Goal: Task Accomplishment & Management: Use online tool/utility

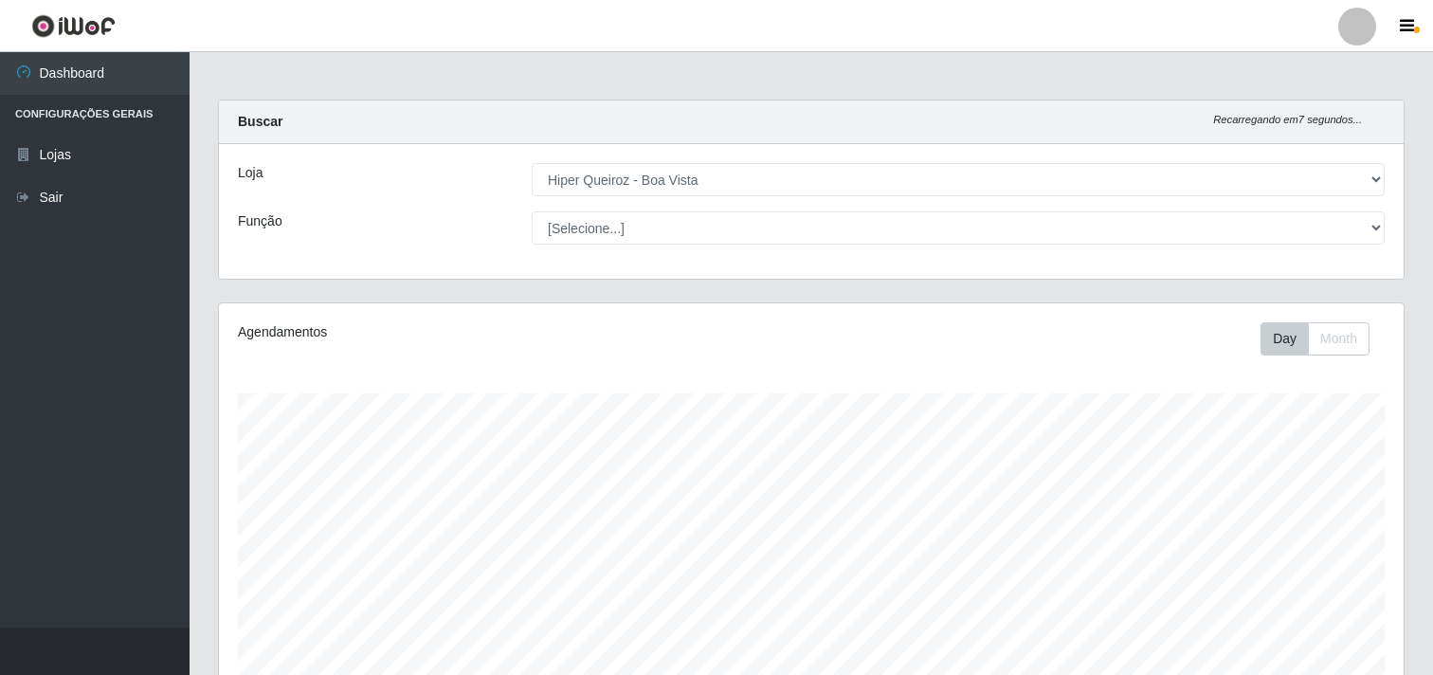
select select "514"
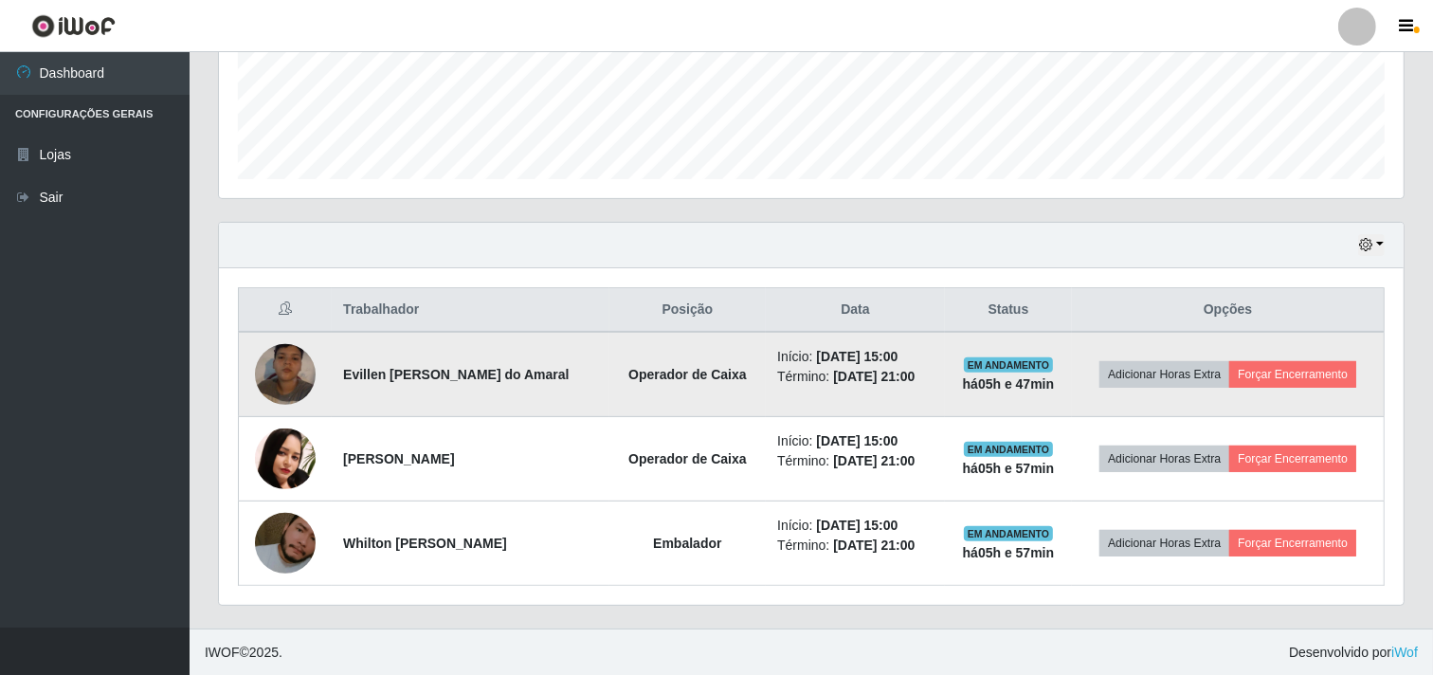
scroll to position [499, 0]
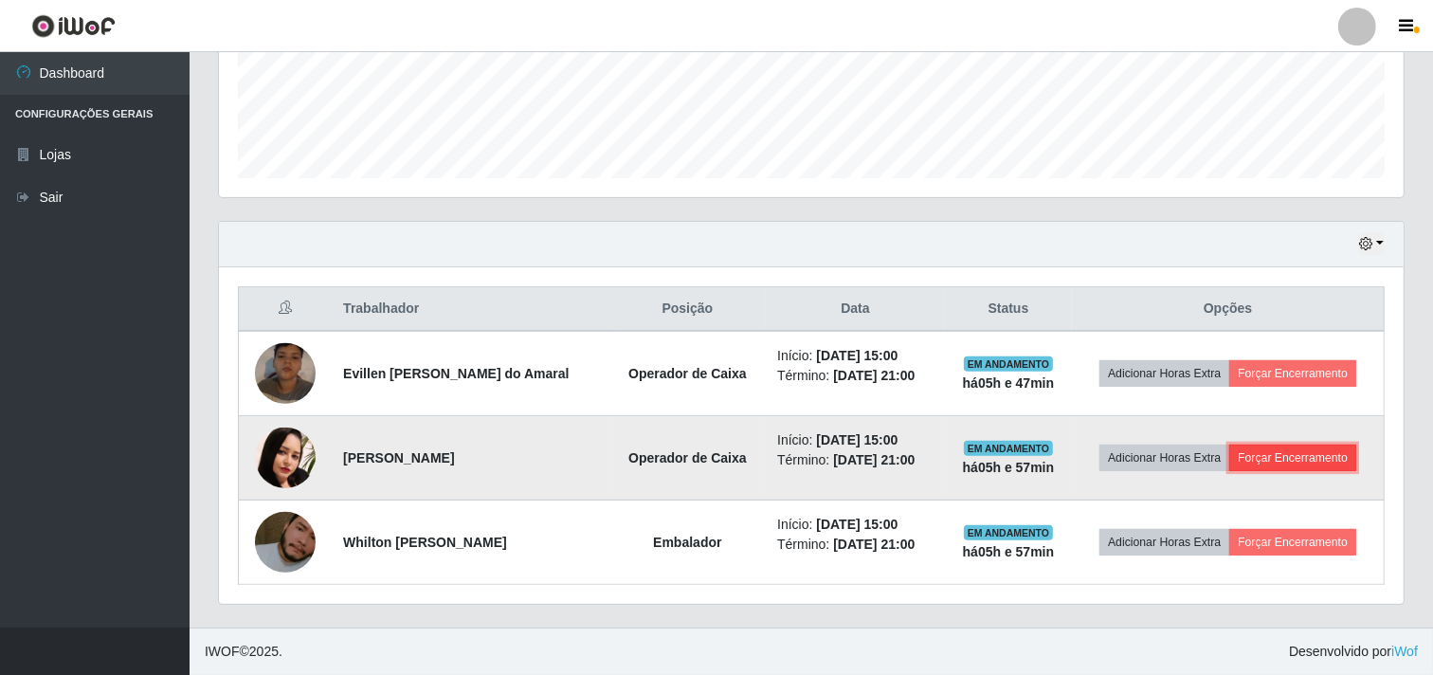
click at [1317, 464] on button "Forçar Encerramento" at bounding box center [1292, 457] width 127 height 27
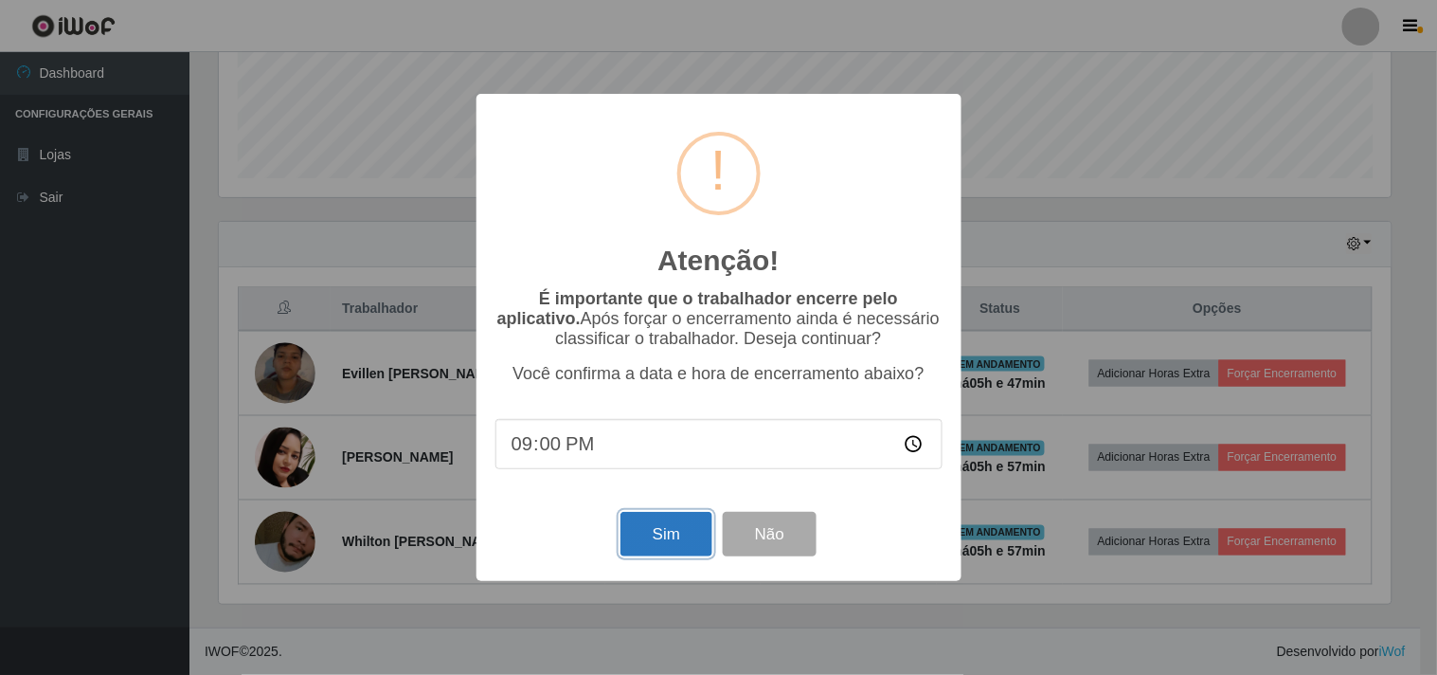
click at [668, 550] on button "Sim" at bounding box center [667, 534] width 92 height 45
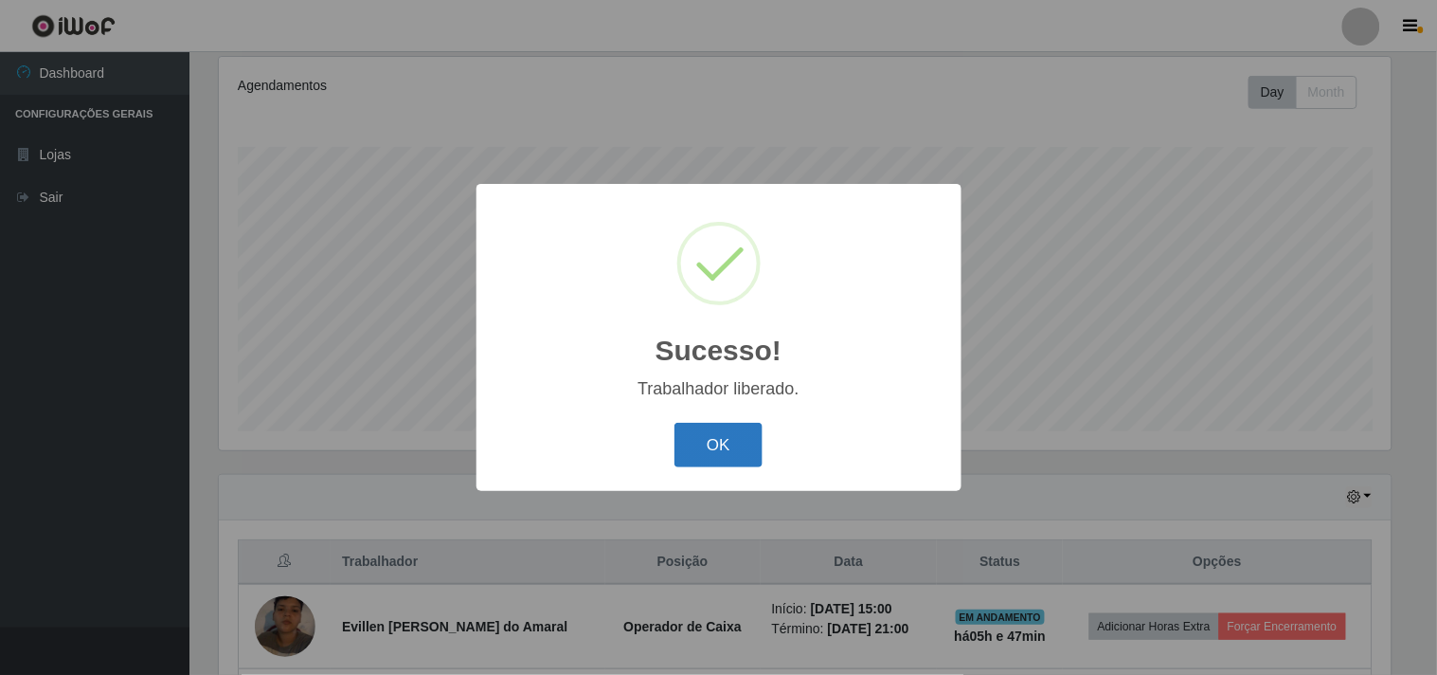
click at [712, 452] on button "OK" at bounding box center [719, 445] width 88 height 45
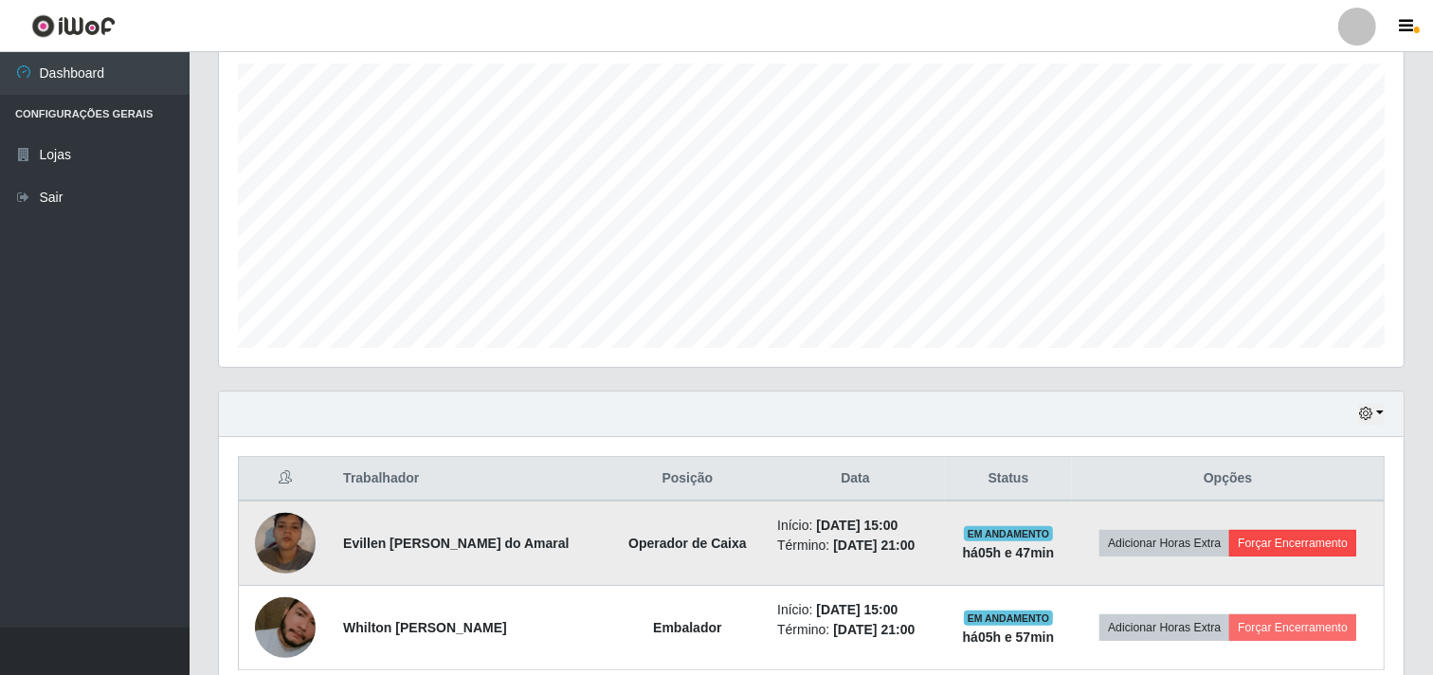
scroll to position [415, 0]
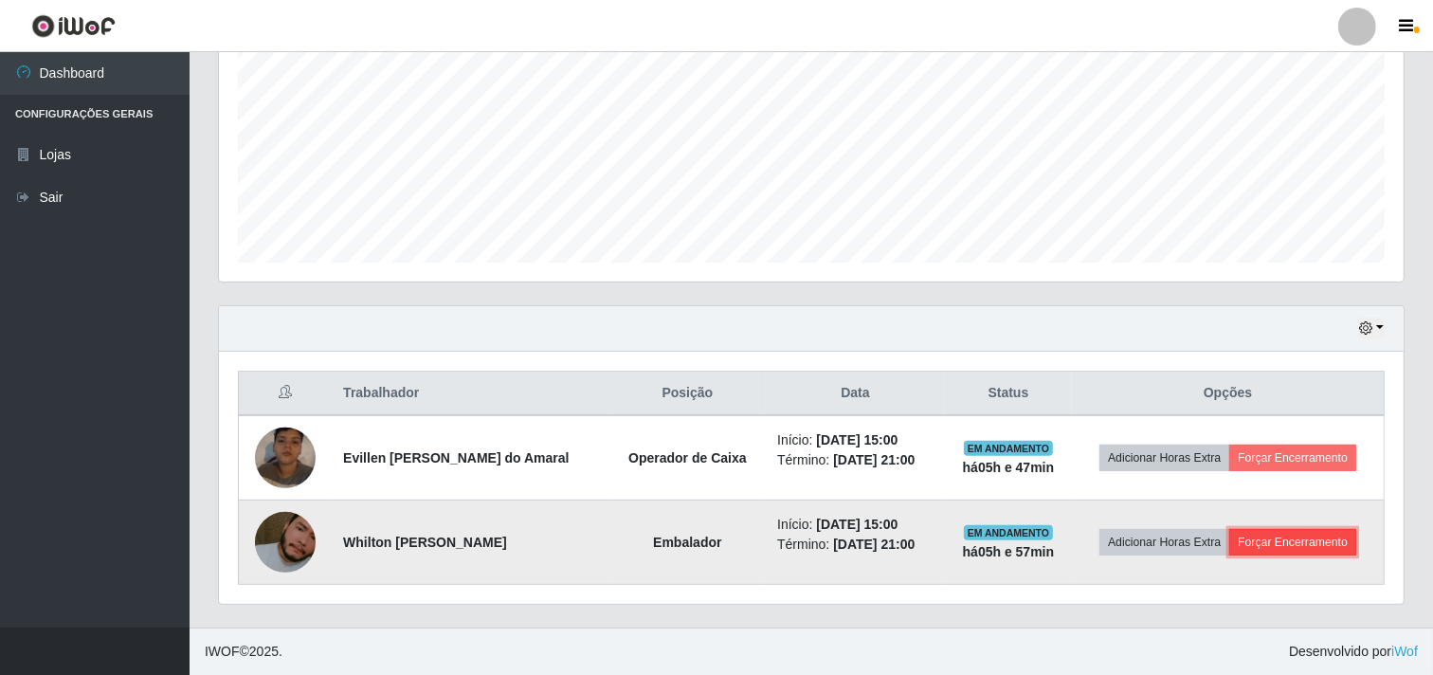
click at [1317, 536] on button "Forçar Encerramento" at bounding box center [1292, 542] width 127 height 27
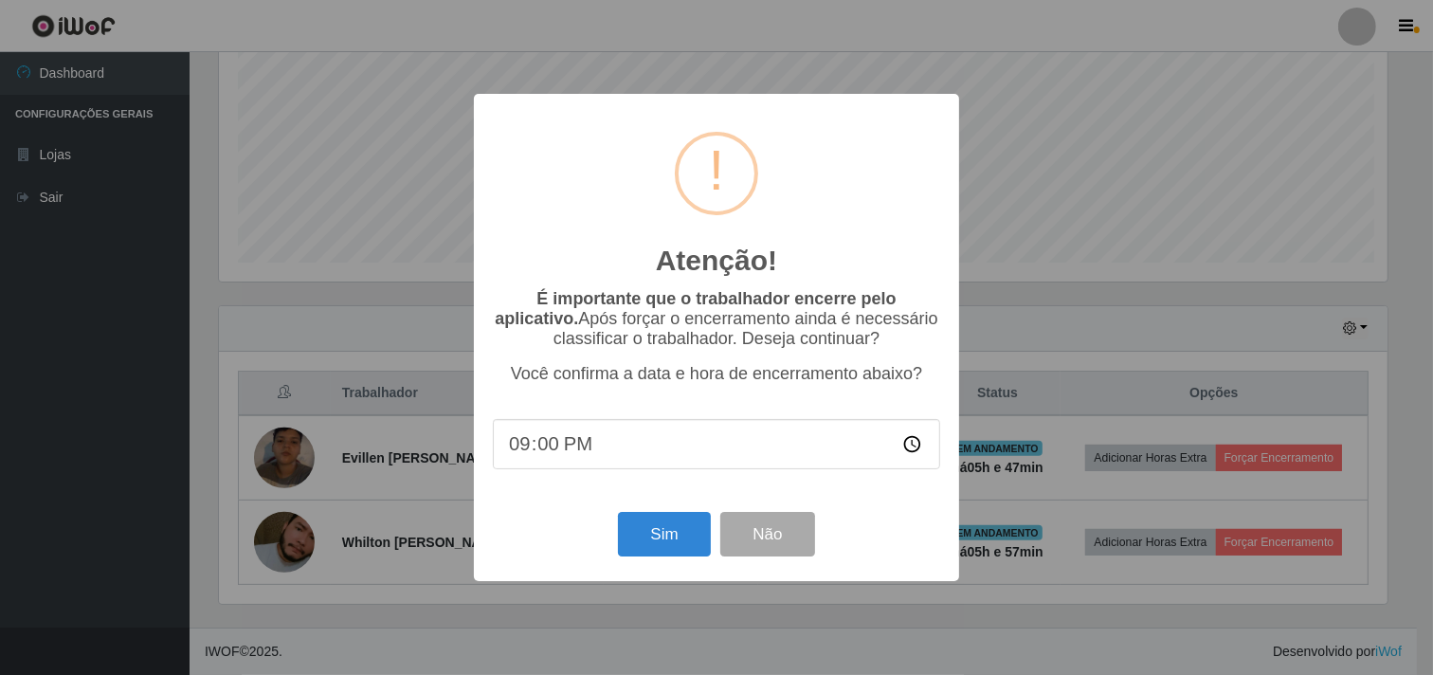
scroll to position [392, 1172]
click at [684, 544] on button "Sim" at bounding box center [667, 534] width 92 height 45
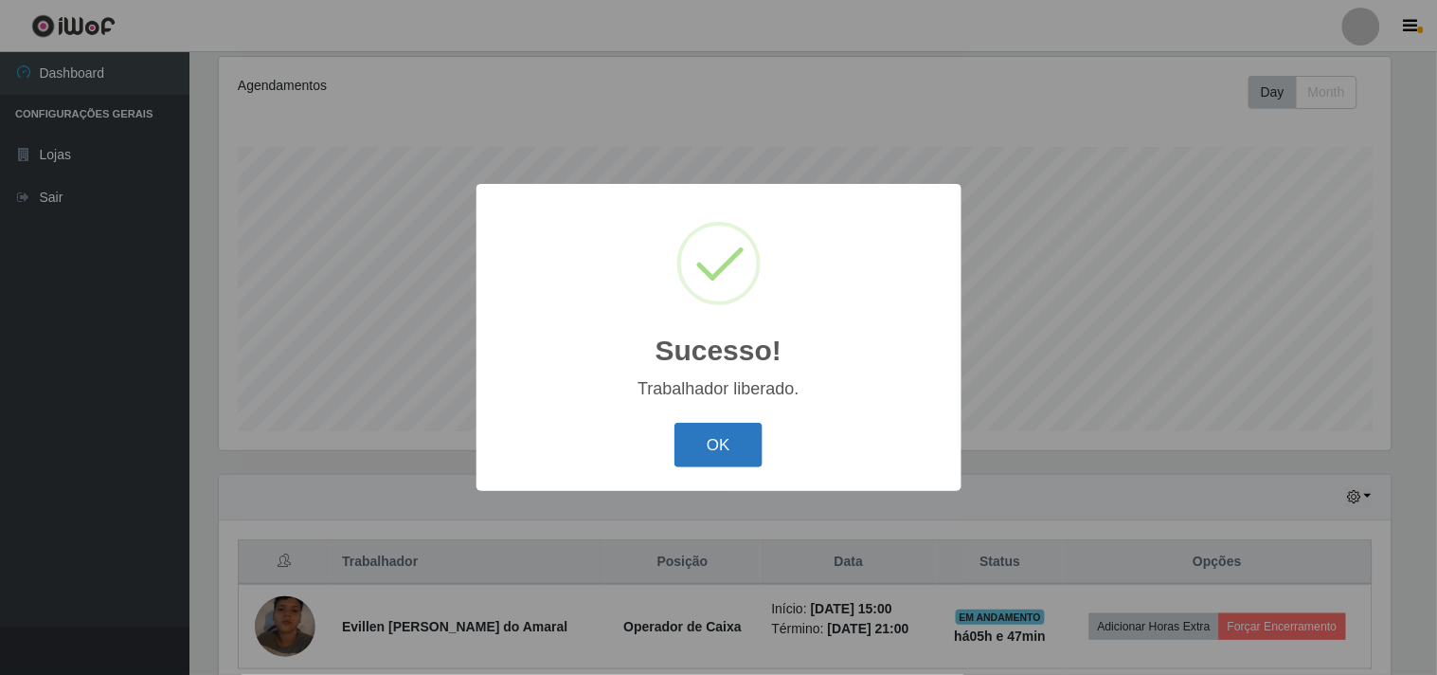
click at [740, 439] on button "OK" at bounding box center [719, 445] width 88 height 45
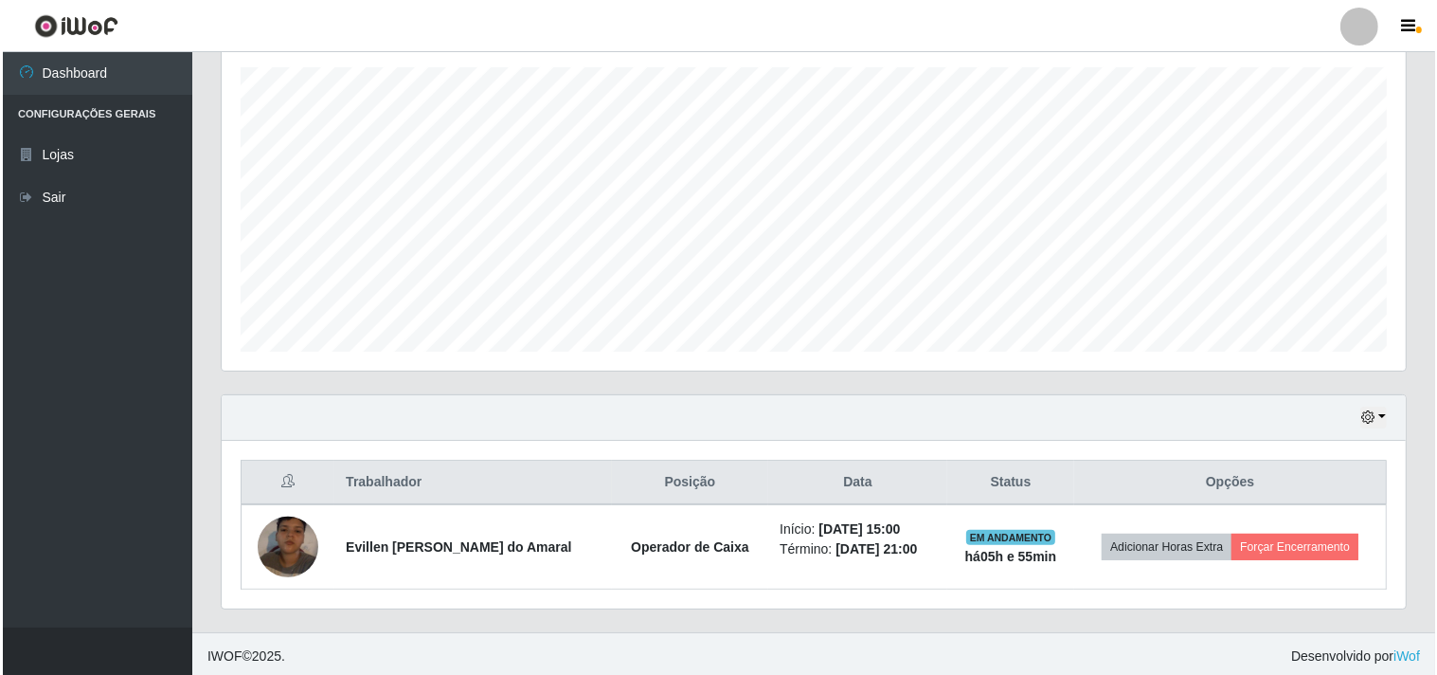
scroll to position [330, 0]
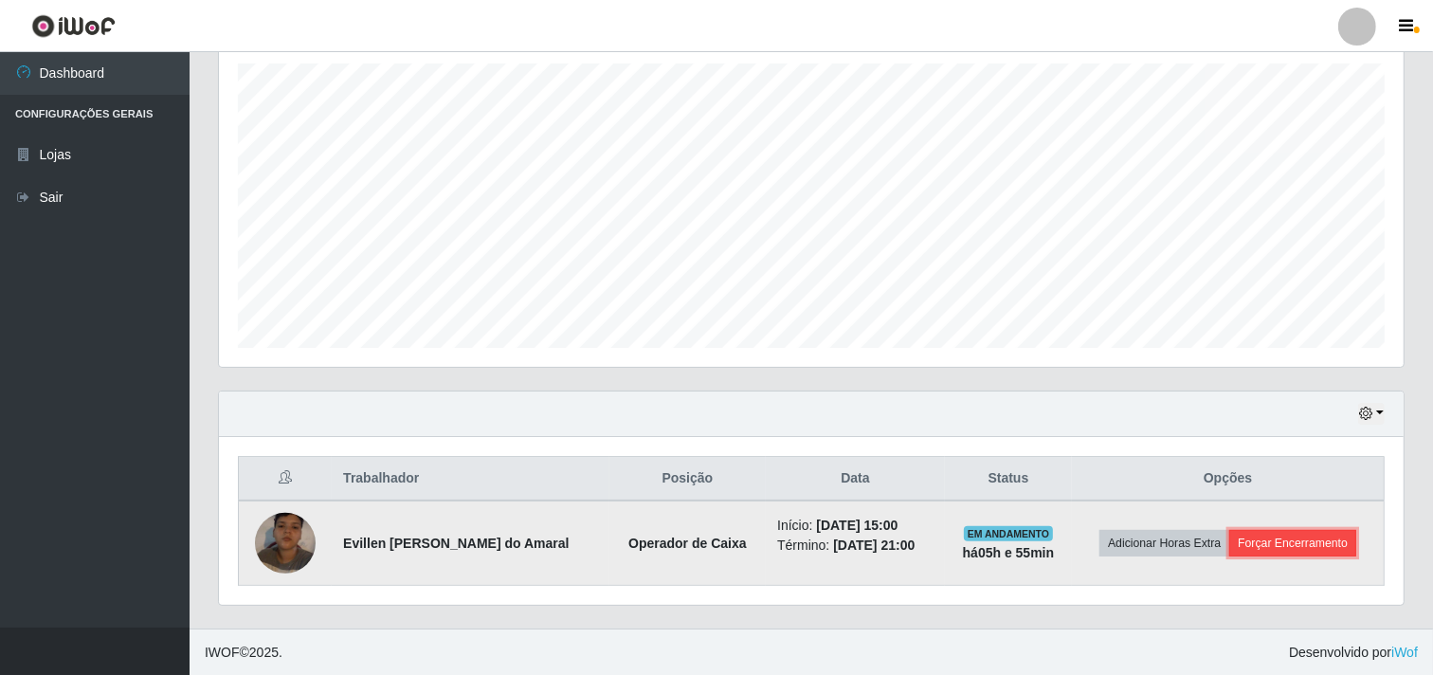
click at [1307, 542] on button "Forçar Encerramento" at bounding box center [1292, 543] width 127 height 27
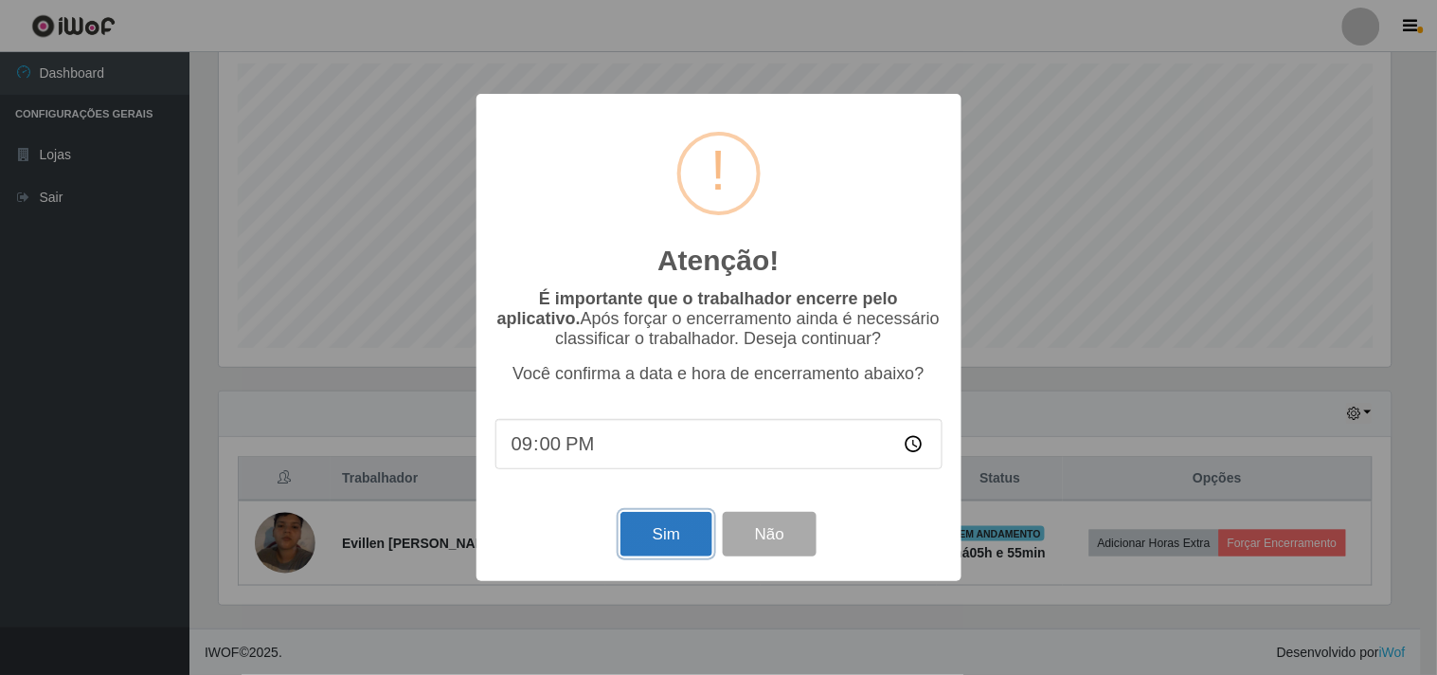
click at [686, 543] on button "Sim" at bounding box center [667, 534] width 92 height 45
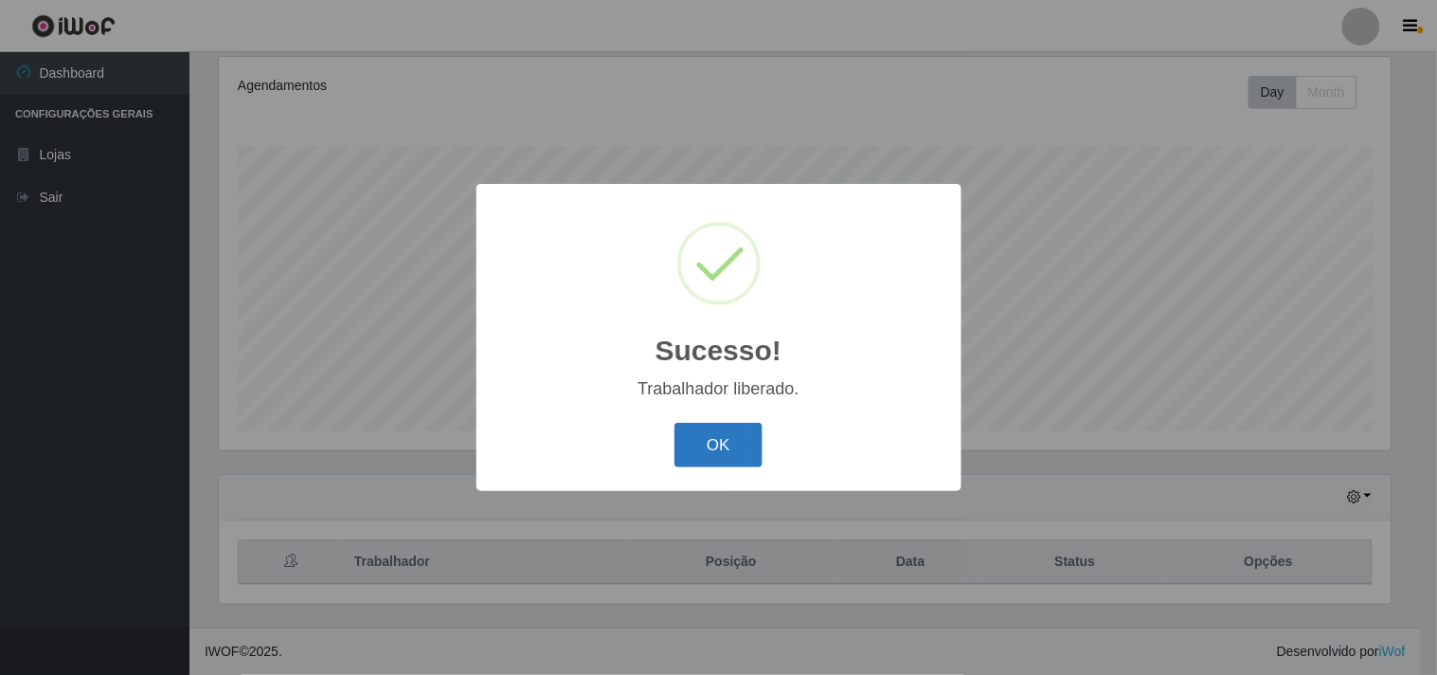
click at [721, 458] on button "OK" at bounding box center [719, 445] width 88 height 45
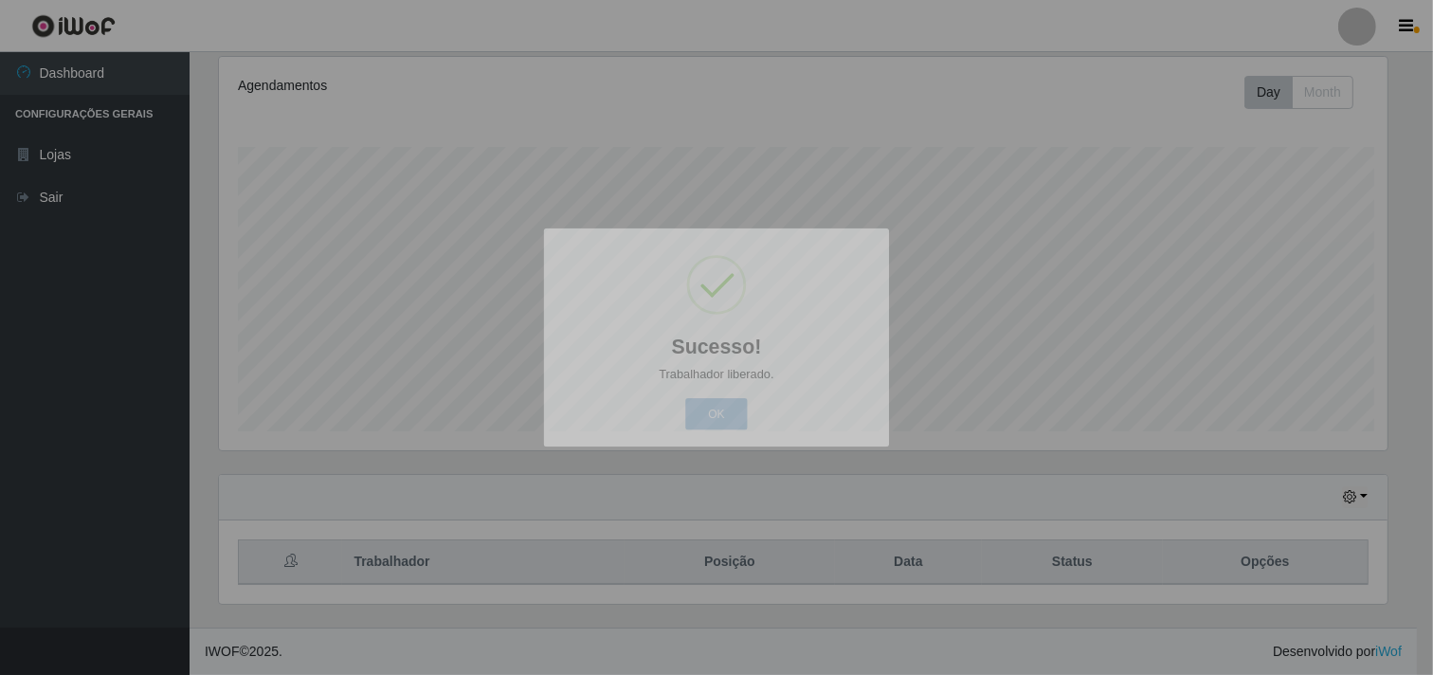
scroll to position [392, 1184]
